Goal: Task Accomplishment & Management: Use online tool/utility

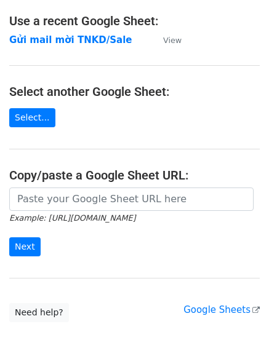
scroll to position [71, 0]
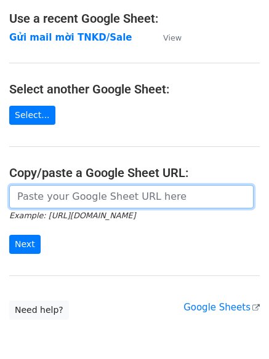
click at [128, 198] on input "url" at bounding box center [131, 196] width 244 height 23
paste input "[URL][DOMAIN_NAME][PERSON_NAME]"
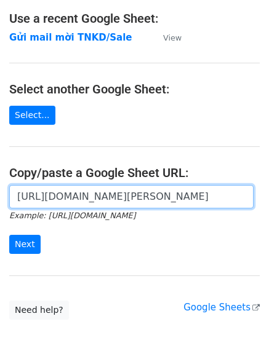
scroll to position [0, 336]
type input "[URL][DOMAIN_NAME][PERSON_NAME]"
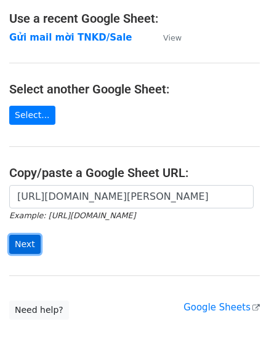
click at [28, 243] on input "Next" at bounding box center [24, 244] width 31 height 19
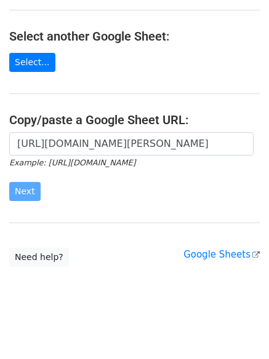
scroll to position [130, 0]
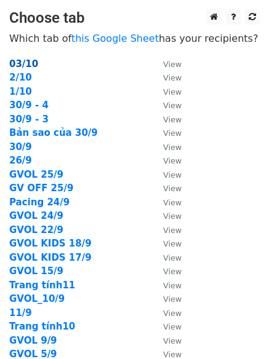
click at [23, 66] on strong "03/10" at bounding box center [23, 63] width 29 height 11
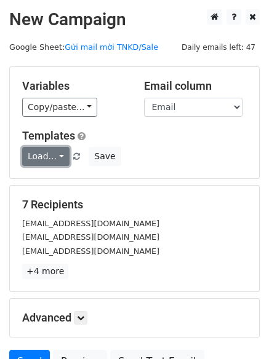
click at [45, 158] on link "Load..." at bounding box center [45, 156] width 47 height 19
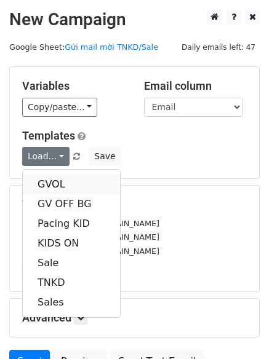
click at [50, 178] on link "GVOL" at bounding box center [71, 185] width 97 height 20
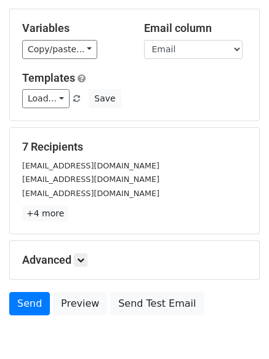
scroll to position [57, 0]
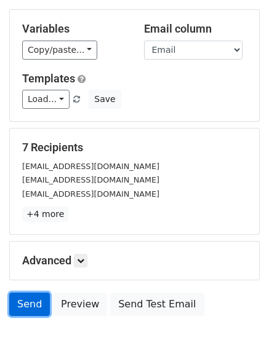
click at [33, 303] on link "Send" at bounding box center [29, 304] width 41 height 23
